Goal: Answer question/provide support: Share knowledge or assist other users

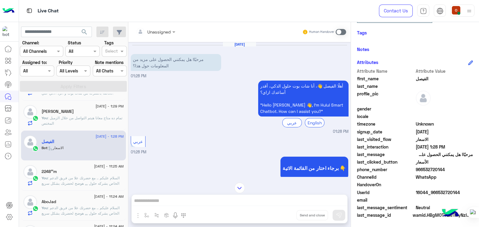
drag, startPoint x: 443, startPoint y: 169, endPoint x: 422, endPoint y: 169, distance: 21.1
click at [422, 169] on span "966532720144" at bounding box center [445, 169] width 58 height 6
copy span "532720144"
click at [75, 177] on span ": السلام عليكم .. مع حضرتك علا من فريق الدعم الخاص بشركه حلول ,,, هوضح لحضرتك ب…" at bounding box center [82, 199] width 81 height 48
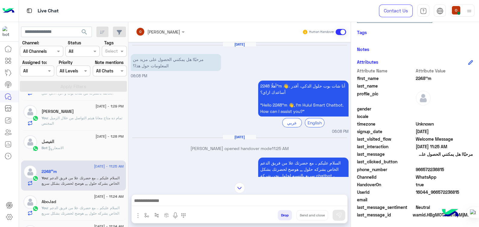
drag, startPoint x: 429, startPoint y: 77, endPoint x: 411, endPoint y: 78, distance: 17.8
click at [411, 78] on div "first_name 2248''m" at bounding box center [415, 79] width 116 height 8
copy div "2248''m"
drag, startPoint x: 443, startPoint y: 170, endPoint x: 422, endPoint y: 168, distance: 21.2
click at [422, 168] on span "966572236815" at bounding box center [445, 169] width 58 height 6
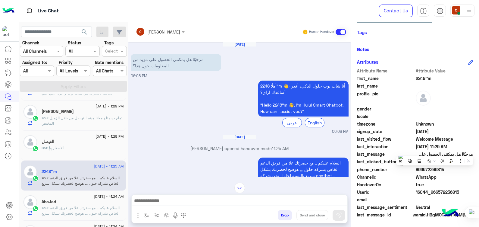
copy span "572236815"
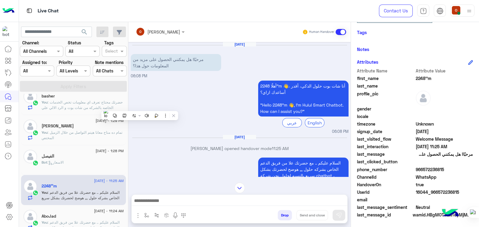
click at [90, 100] on span ": حضرتك محتاج تعرف اي معلومات تخص الخدمات الخاصه بالشركه من شات بوت و الرد الال…" at bounding box center [82, 107] width 81 height 15
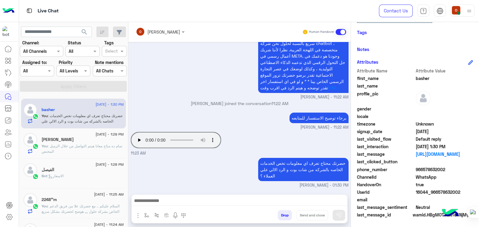
scroll to position [26, 0]
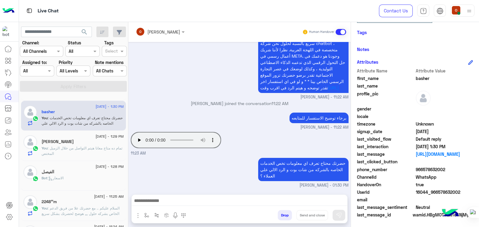
click at [422, 78] on span "basher" at bounding box center [445, 78] width 58 height 6
copy span "basher"
drag, startPoint x: 445, startPoint y: 170, endPoint x: 422, endPoint y: 168, distance: 23.6
click at [422, 168] on span "966578632002" at bounding box center [445, 169] width 58 height 6
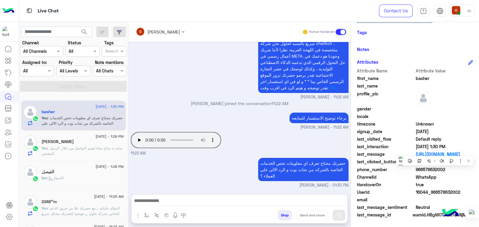
copy span "578632002"
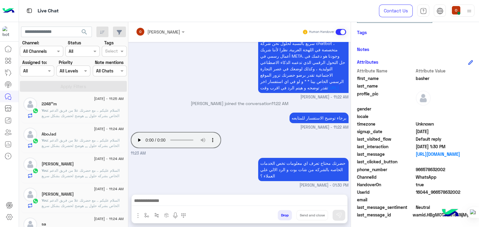
scroll to position [127, 0]
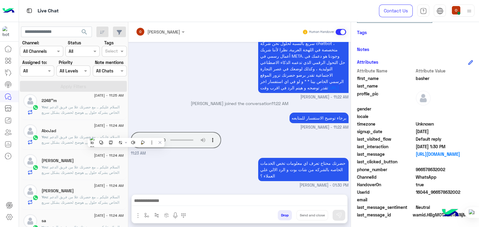
click at [57, 137] on span ": السلام عليكم .. مع حضرتك علا من فريق الدعم الخاص بشركه حلول ,,, هوضح لحضرتك ب…" at bounding box center [82, 158] width 81 height 48
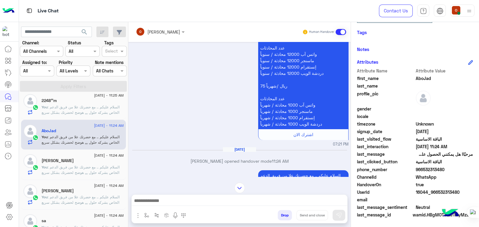
scroll to position [481, 0]
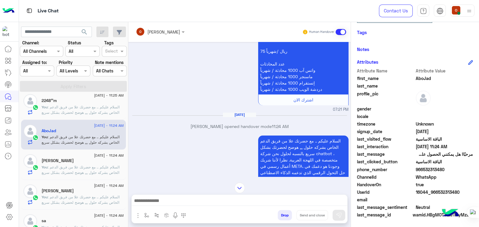
click at [422, 79] on span "AboJad" at bounding box center [445, 78] width 58 height 6
copy span "AboJad"
drag, startPoint x: 443, startPoint y: 167, endPoint x: 423, endPoint y: 167, distance: 20.8
click at [423, 167] on span "966532313480" at bounding box center [445, 169] width 58 height 6
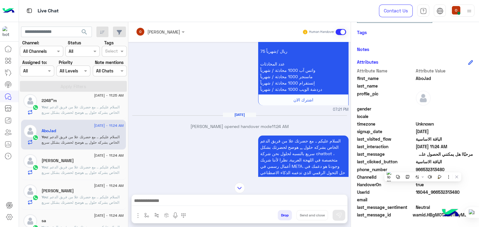
copy span "532313480"
click at [80, 159] on div "[PERSON_NAME]" at bounding box center [83, 161] width 82 height 6
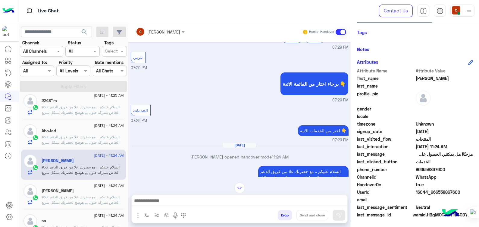
scroll to position [92, 0]
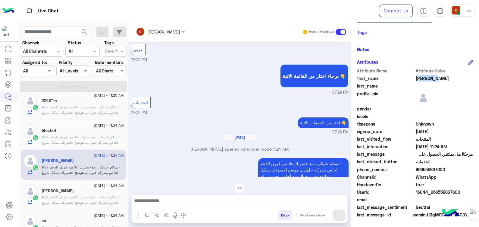
drag, startPoint x: 438, startPoint y: 78, endPoint x: 415, endPoint y: 76, distance: 22.4
click at [416, 76] on span "[PERSON_NAME]" at bounding box center [445, 78] width 58 height 6
copy span "[PERSON_NAME]"
drag, startPoint x: 444, startPoint y: 167, endPoint x: 423, endPoint y: 167, distance: 21.7
click at [423, 167] on span "966558867600" at bounding box center [445, 169] width 58 height 6
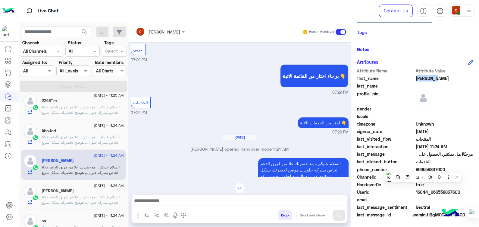
copy span "558867600"
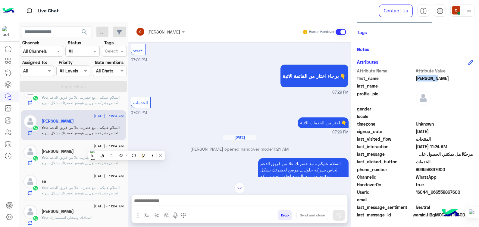
scroll to position [182, 0]
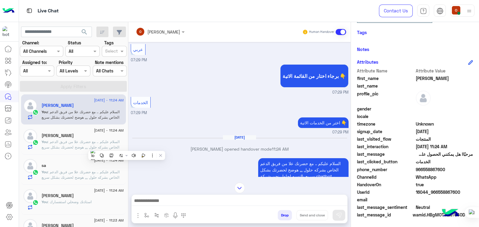
click at [84, 150] on div "[DATE] - 11:24 AM [PERSON_NAME] : السلام عليكم .. مع حضرتك علا من فريق الدعم ال…" at bounding box center [73, 139] width 105 height 30
click at [80, 144] on span ": السلام عليكم .. مع حضرتك علا من فريق الدعم الخاص بشركه حلول ,,, هوضح لحضرتك ب…" at bounding box center [82, 163] width 81 height 48
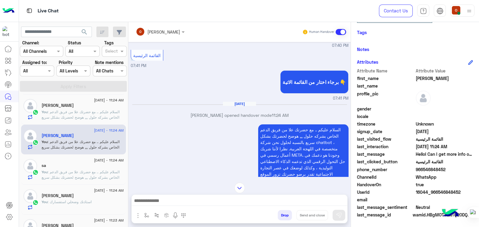
scroll to position [124, 0]
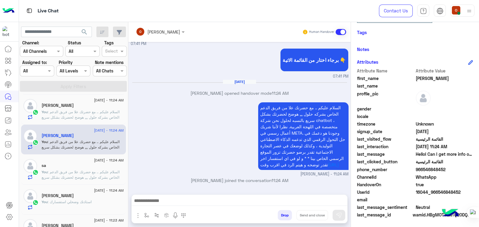
drag, startPoint x: 443, startPoint y: 170, endPoint x: 423, endPoint y: 168, distance: 20.8
click at [423, 168] on span "966546848452" at bounding box center [445, 169] width 58 height 6
copy span "546848452"
click at [79, 178] on span ": السلام عليكم .. مع حضرتك علا من فريق الدعم الخاص بشركه حلول ,,, هوضح لحضرتك ب…" at bounding box center [82, 193] width 81 height 48
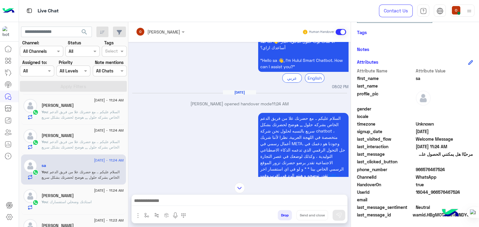
scroll to position [61, 0]
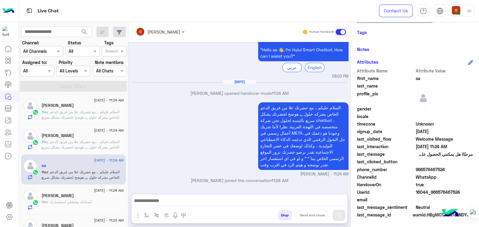
drag, startPoint x: 445, startPoint y: 166, endPoint x: 422, endPoint y: 167, distance: 23.2
click at [422, 167] on span "966576467524" at bounding box center [445, 169] width 58 height 6
click at [84, 195] on div "[PERSON_NAME]" at bounding box center [83, 196] width 82 height 6
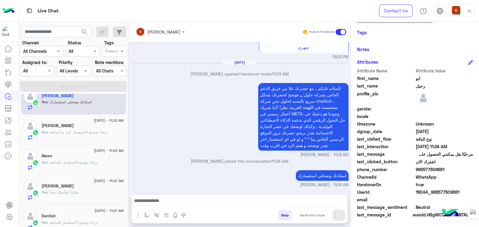
scroll to position [286, 0]
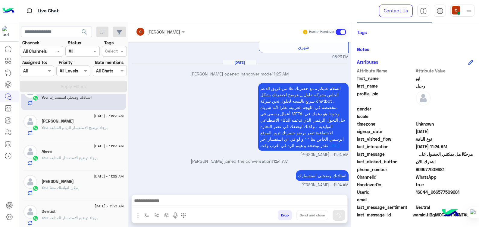
click at [54, 185] on span ": شكرا لتواصلك معنا" at bounding box center [63, 187] width 31 height 5
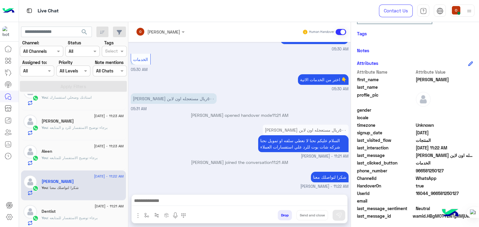
scroll to position [114, 0]
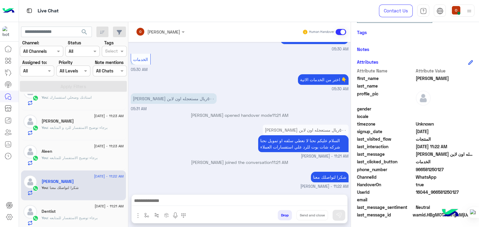
click at [418, 77] on span "[PERSON_NAME]" at bounding box center [445, 78] width 58 height 6
drag, startPoint x: 443, startPoint y: 168, endPoint x: 422, endPoint y: 170, distance: 20.6
click at [422, 170] on span "966581250127" at bounding box center [445, 169] width 58 height 6
click at [70, 152] on div "Aleen" at bounding box center [83, 151] width 82 height 6
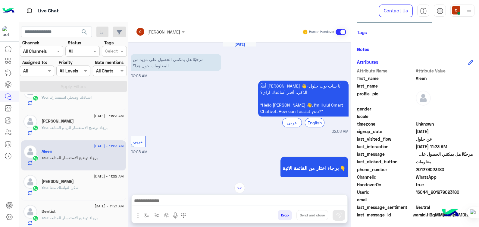
click at [68, 128] on span ": برجاء توضيح الاستفسار للرد و المتابعه" at bounding box center [78, 127] width 60 height 5
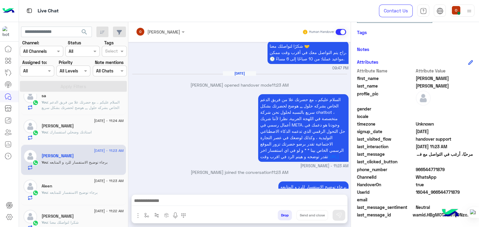
scroll to position [252, 0]
click at [78, 189] on p "You : برجاء توضيح الاستفسار للمتابعه" at bounding box center [70, 191] width 56 height 5
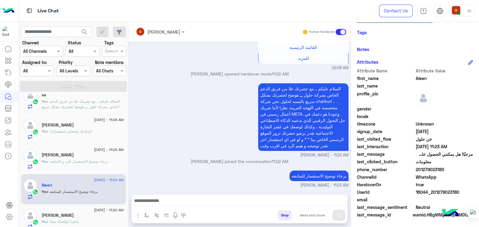
click at [79, 163] on p "You : برجاء توضيح الاستفسار للرد و المتابعه" at bounding box center [75, 160] width 66 height 5
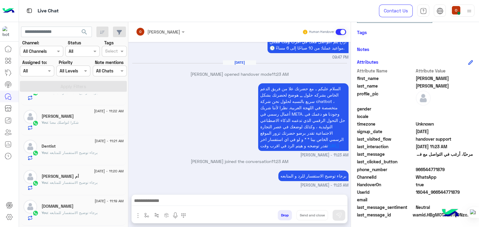
scroll to position [352, 0]
click at [93, 179] on span ": برجاء توضيح الاستفسار للمتابعه" at bounding box center [73, 181] width 50 height 5
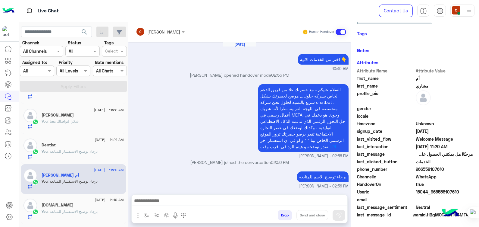
scroll to position [461, 0]
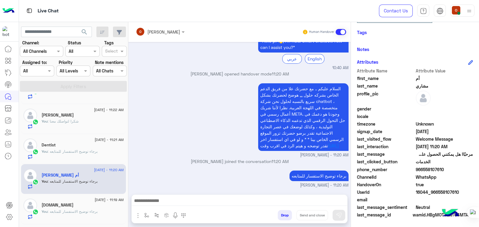
drag, startPoint x: 442, startPoint y: 169, endPoint x: 423, endPoint y: 167, distance: 19.7
click at [423, 167] on span "966558107610" at bounding box center [445, 169] width 58 height 6
click at [71, 154] on div "You : برجاء توضيح الاستفسار للمتابعه" at bounding box center [83, 153] width 82 height 11
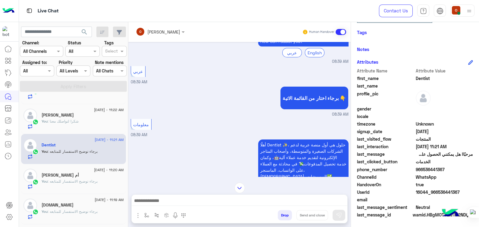
scroll to position [208, 0]
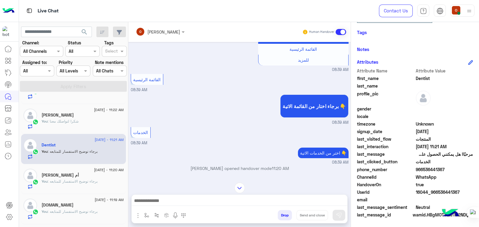
click at [423, 76] on span "Dentist" at bounding box center [445, 78] width 58 height 6
drag, startPoint x: 442, startPoint y: 168, endPoint x: 422, endPoint y: 167, distance: 20.5
click at [422, 167] on span "966536441367" at bounding box center [445, 169] width 58 height 6
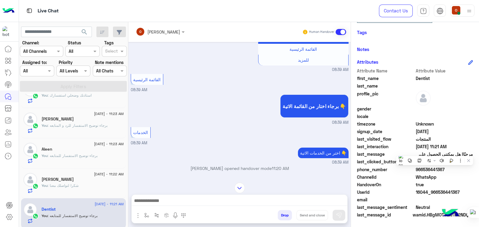
scroll to position [287, 0]
click at [84, 121] on div "[PERSON_NAME]" at bounding box center [83, 120] width 82 height 6
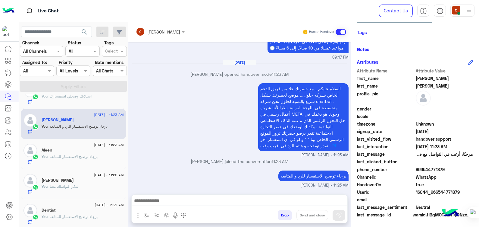
scroll to position [81, 0]
click at [423, 85] on span "[PERSON_NAME]" at bounding box center [445, 86] width 58 height 6
drag, startPoint x: 445, startPoint y: 167, endPoint x: 423, endPoint y: 168, distance: 22.6
click at [423, 168] on span "966544771879" at bounding box center [445, 169] width 58 height 6
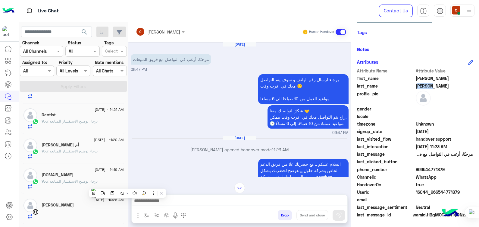
scroll to position [385, 0]
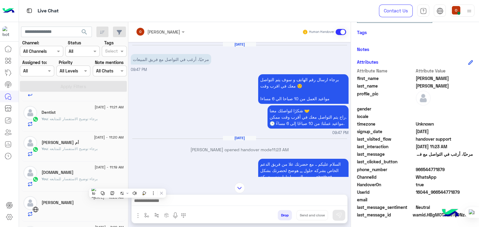
click at [87, 178] on span ": برجاء توضيح الاستفسار للمتابعه" at bounding box center [73, 178] width 50 height 5
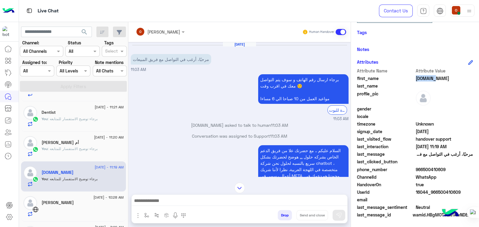
drag, startPoint x: 431, startPoint y: 78, endPoint x: 410, endPoint y: 76, distance: 21.3
click at [410, 76] on div "first_name [DOMAIN_NAME]" at bounding box center [415, 79] width 116 height 8
drag, startPoint x: 444, startPoint y: 168, endPoint x: 422, endPoint y: 170, distance: 21.8
click at [422, 170] on span "966500410609" at bounding box center [445, 169] width 58 height 6
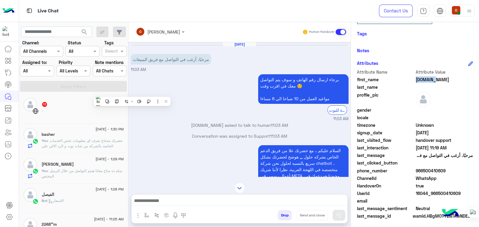
scroll to position [114, 0]
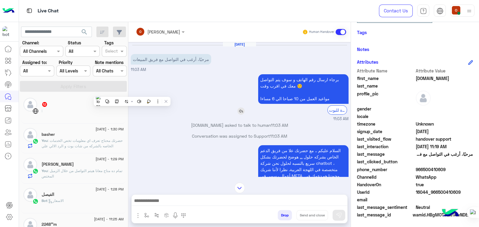
click at [320, 84] on p "برجاء ارسال رقم الهاتف و سوف يتم التواصل معك في اقرب وقت ☺️ مواعيد العمل من 10 …" at bounding box center [303, 89] width 90 height 30
